Goal: Information Seeking & Learning: Get advice/opinions

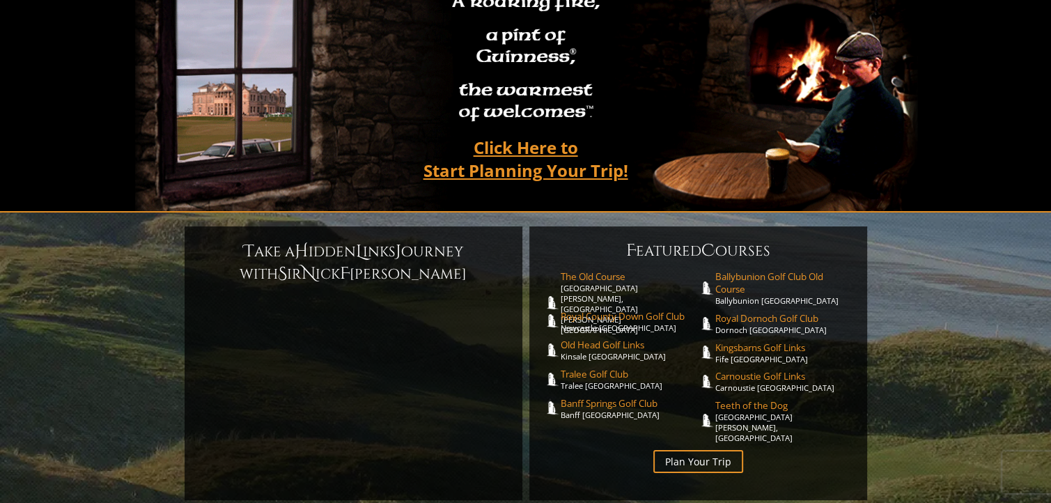
scroll to position [288, 0]
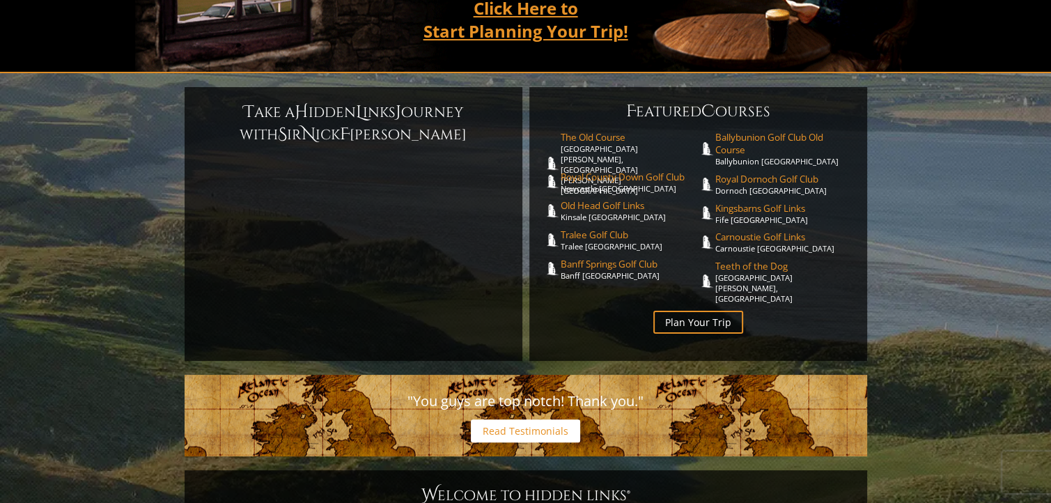
click at [543, 419] on link "Read Testimonials" at bounding box center [525, 430] width 109 height 23
